Goal: Task Accomplishment & Management: Manage account settings

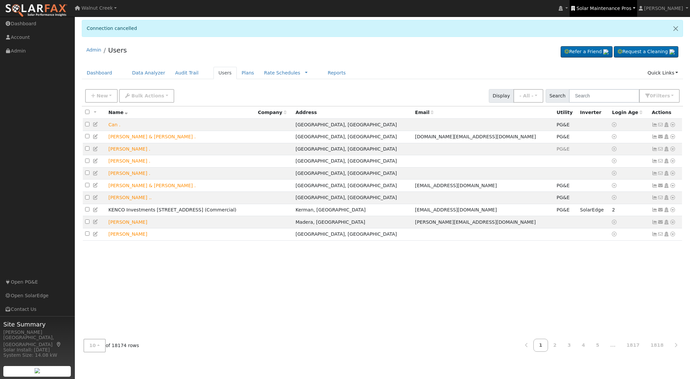
click at [608, 10] on span "Solar Maintenance Pros" at bounding box center [604, 8] width 55 height 5
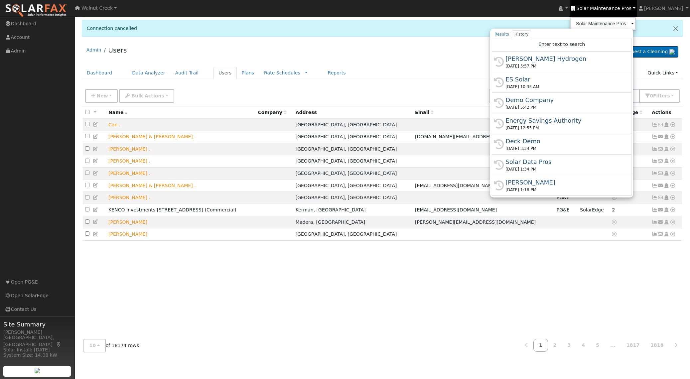
click at [306, 42] on div "Admin Users Refer a Friend Request a Cleaning" at bounding box center [383, 52] width 602 height 20
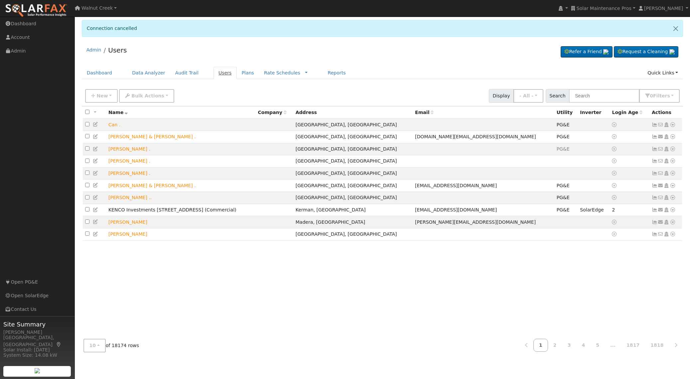
click at [214, 69] on link "Users" at bounding box center [225, 73] width 23 height 12
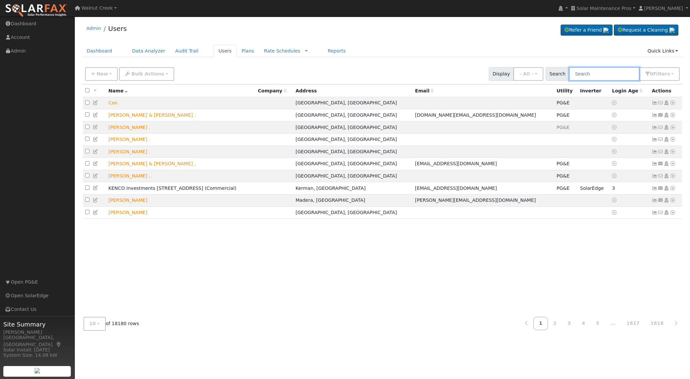
click at [593, 74] on input "text" at bounding box center [604, 74] width 71 height 14
paste input "Agee Construction"
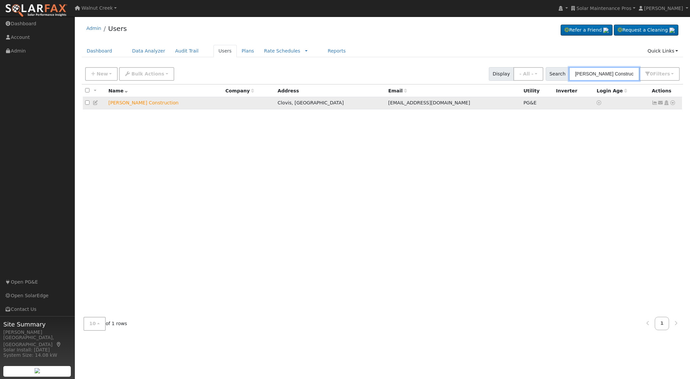
type input "Agee Construction"
click at [653, 105] on icon at bounding box center [655, 102] width 6 height 5
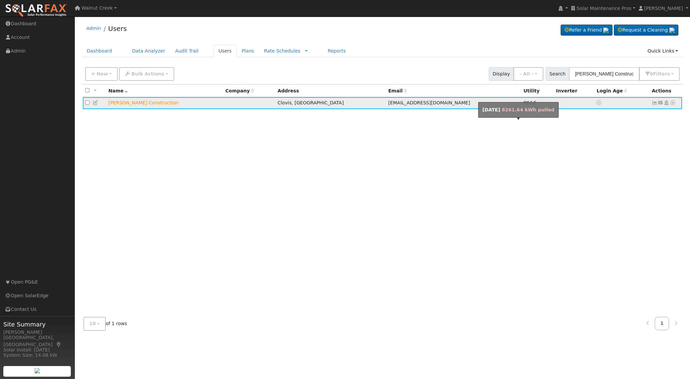
drag, startPoint x: 98, startPoint y: 103, endPoint x: 128, endPoint y: 107, distance: 30.5
click at [97, 103] on icon at bounding box center [96, 102] width 6 height 5
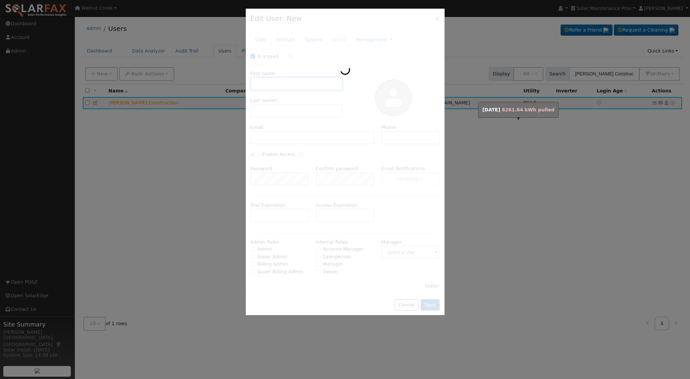
checkbox input "true"
type input "Agee"
type input "Construction"
type input "daleh@ageeconstruction.com"
type input "559-647-8148"
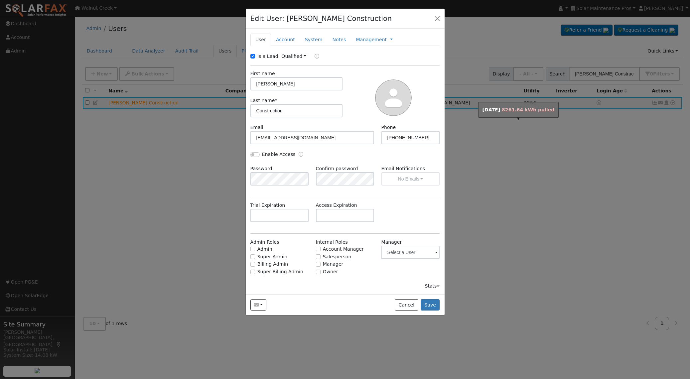
click at [377, 151] on div "Enable Access" at bounding box center [345, 158] width 197 height 14
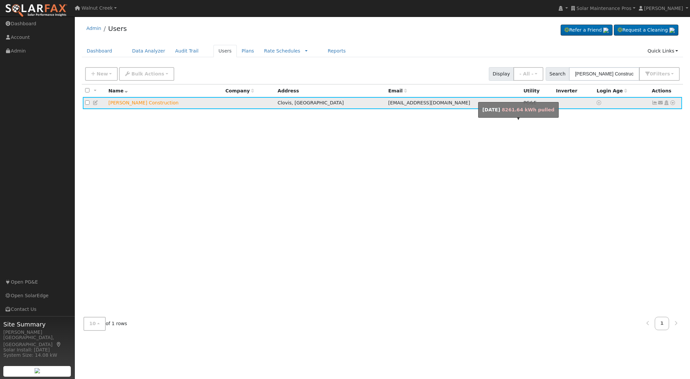
click at [652, 103] on icon at bounding box center [655, 102] width 6 height 5
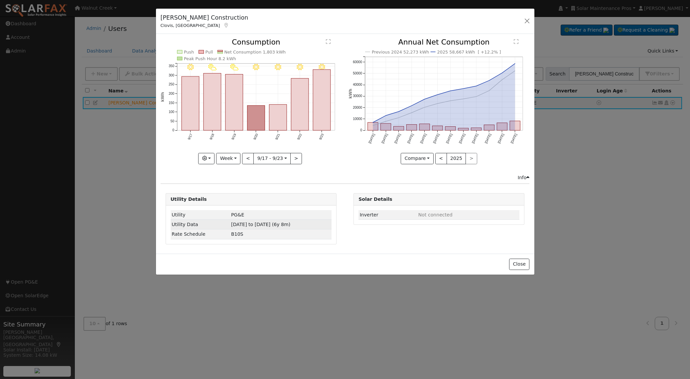
click at [265, 225] on span "02/01/19 to 09/23/25 (6y 8m)" at bounding box center [260, 224] width 59 height 5
type input "2019-02-01"
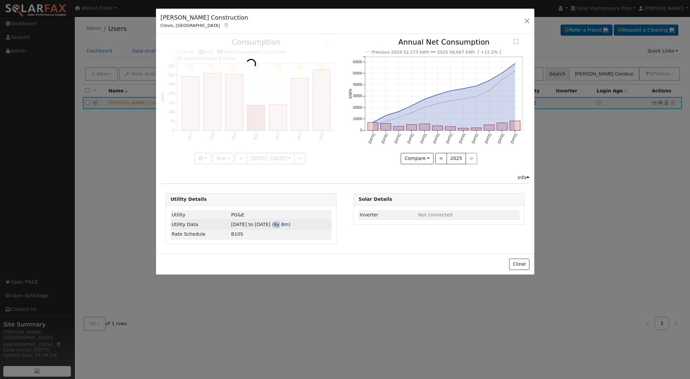
click at [265, 225] on span "02/01/19 to 09/23/25 (6y 8m)" at bounding box center [260, 224] width 59 height 5
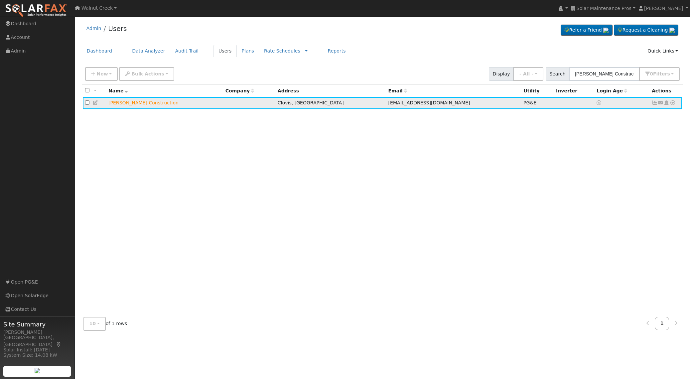
click at [96, 105] on icon at bounding box center [96, 102] width 6 height 5
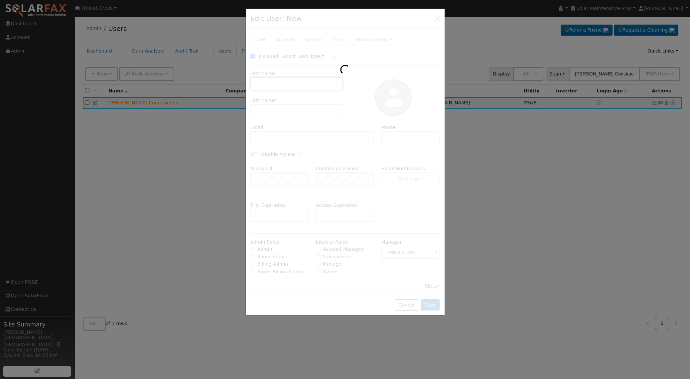
type input "Agee"
type input "Construction"
type input "daleh@ageeconstruction.com"
type input "559-647-8148"
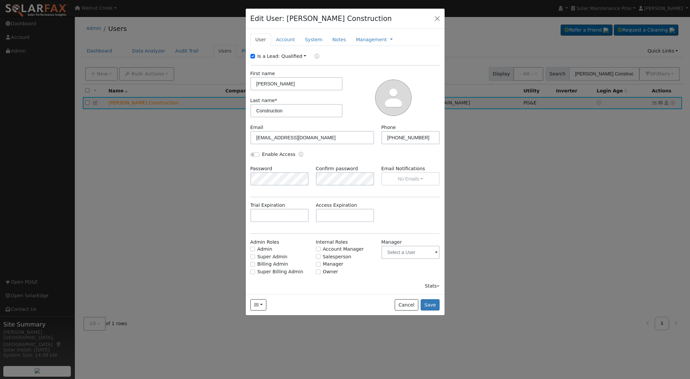
click at [429, 288] on div "Stats" at bounding box center [432, 286] width 15 height 7
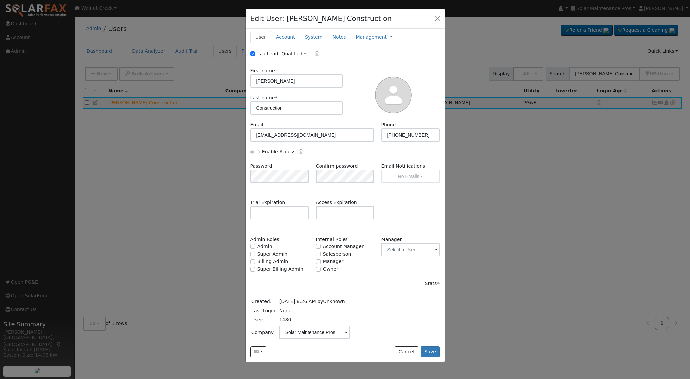
scroll to position [6, 0]
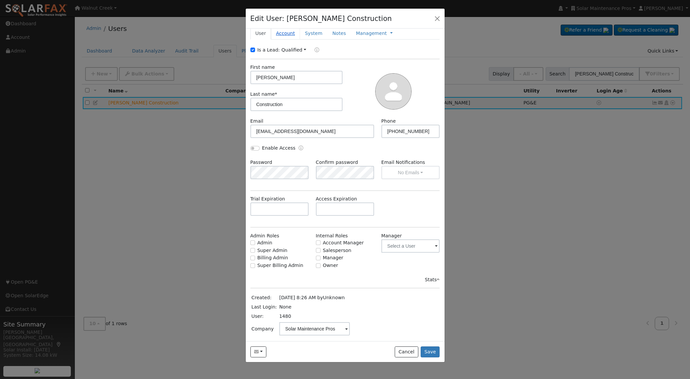
click at [294, 35] on link "Account" at bounding box center [285, 33] width 29 height 12
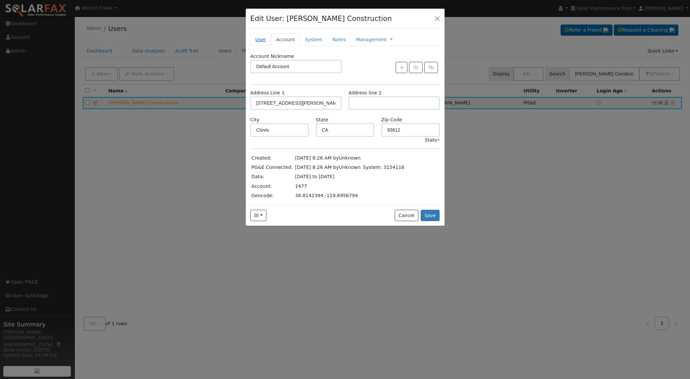
click at [262, 39] on link "User" at bounding box center [260, 40] width 21 height 12
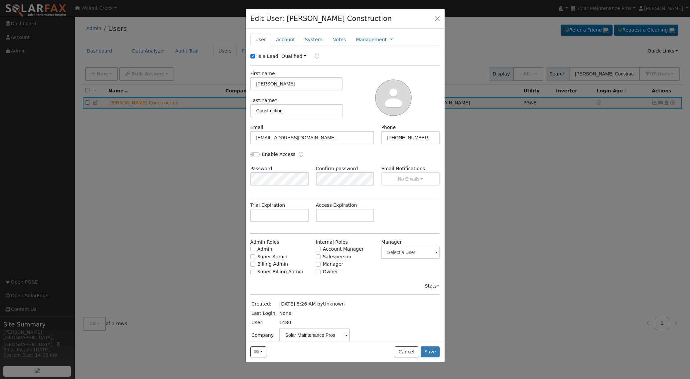
click at [399, 42] on ul "User Account System Notes Management Management Billing Timeline" at bounding box center [345, 40] width 190 height 12
click at [387, 42] on span "Management Billing Timeline" at bounding box center [390, 39] width 6 height 5
click at [390, 39] on link at bounding box center [391, 39] width 3 height 7
click at [392, 68] on link "Timeline" at bounding box center [413, 69] width 46 height 9
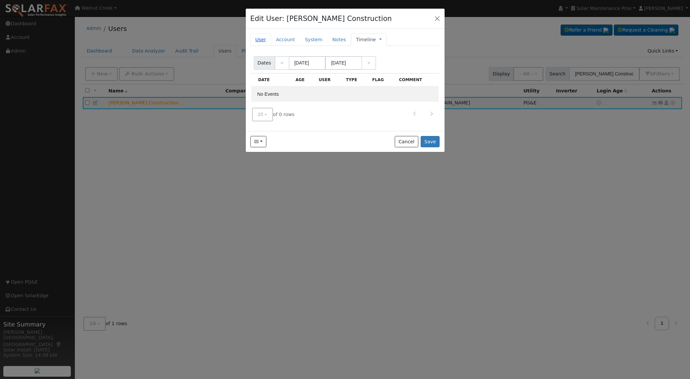
click at [270, 38] on link "User" at bounding box center [260, 40] width 21 height 12
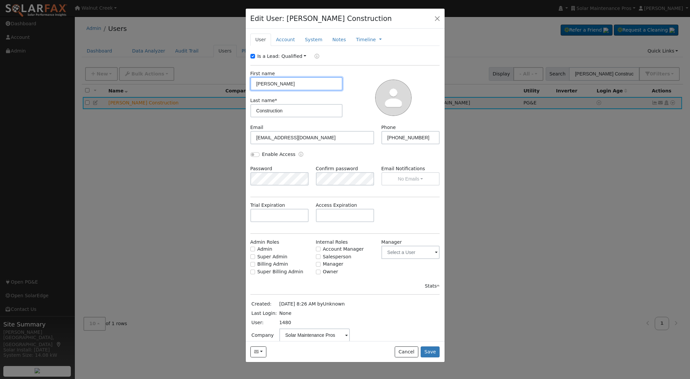
scroll to position [6, 0]
